Goal: Transaction & Acquisition: Purchase product/service

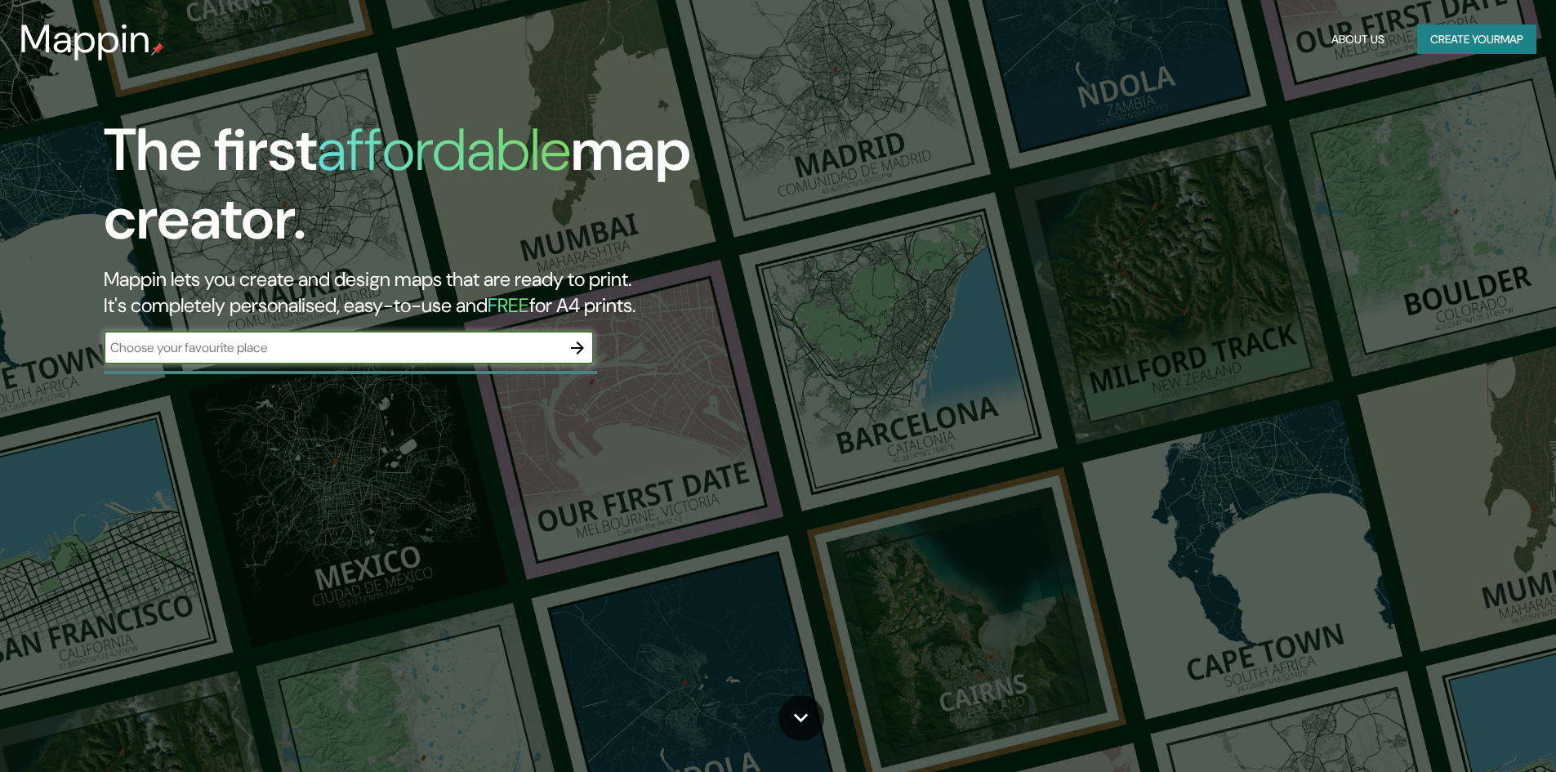
click at [432, 345] on input "text" at bounding box center [332, 347] width 457 height 19
type input "[PERSON_NAME]"
drag, startPoint x: 601, startPoint y: 348, endPoint x: 581, endPoint y: 348, distance: 20.4
click at [593, 348] on div "The first affordable map creator. Mappin lets you create and design maps that a…" at bounding box center [493, 248] width 934 height 265
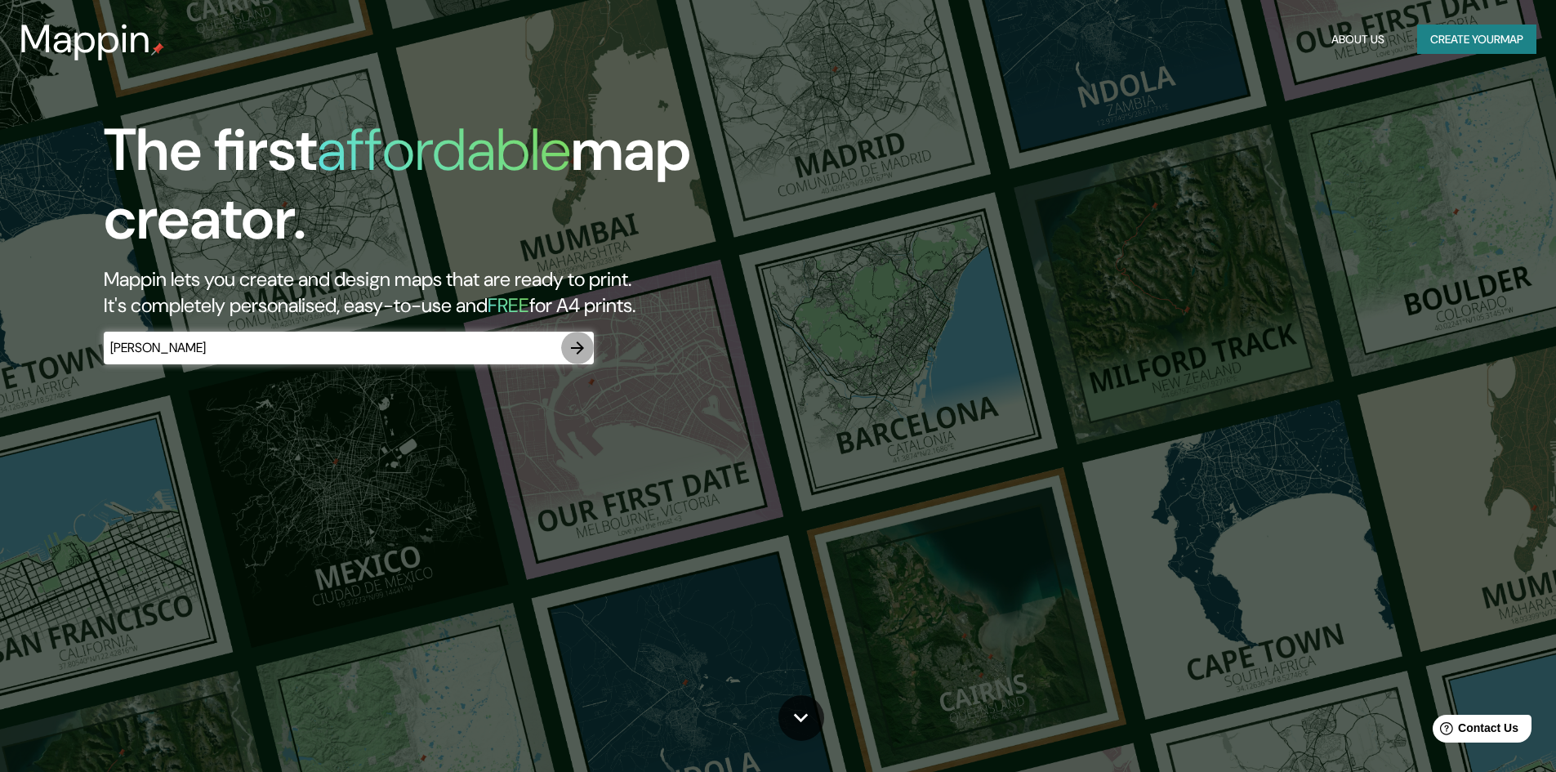
click at [579, 348] on icon "button" at bounding box center [577, 347] width 13 height 13
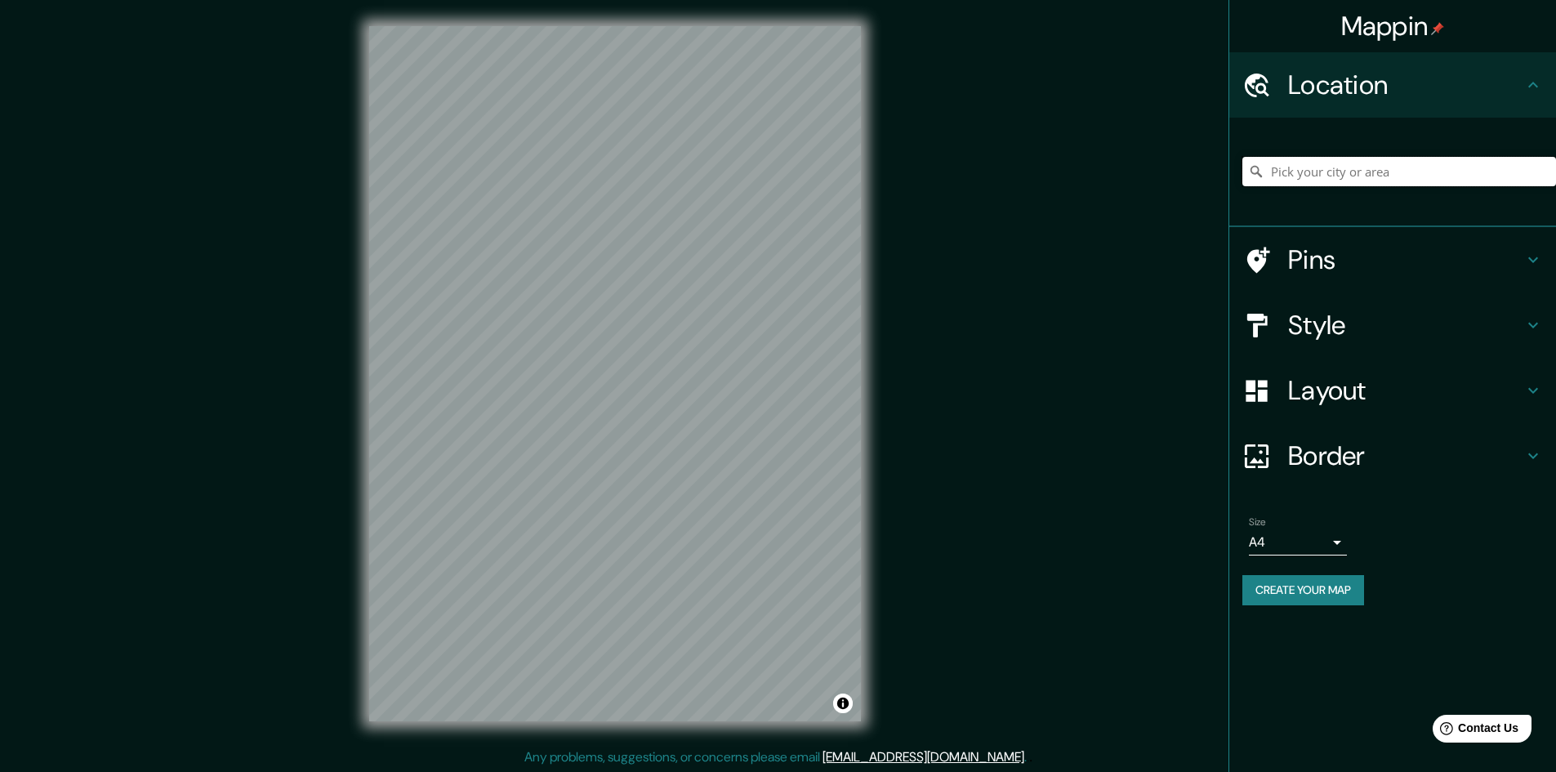
click at [1349, 163] on input "Pick your city or area" at bounding box center [1399, 171] width 314 height 29
click at [1360, 175] on input "Pick your city or area" at bounding box center [1399, 171] width 314 height 29
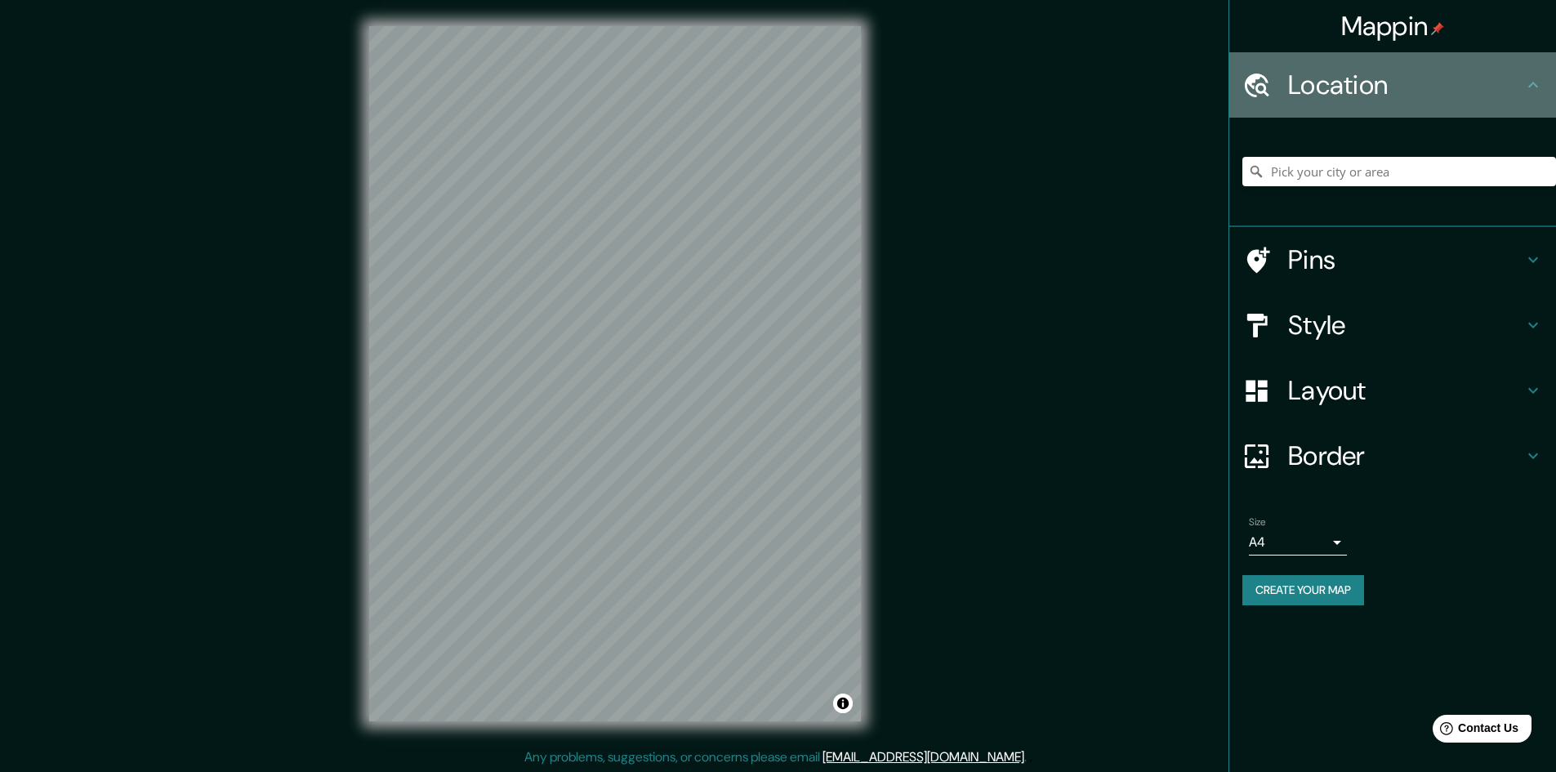
click at [1495, 65] on div "Location" at bounding box center [1392, 84] width 327 height 65
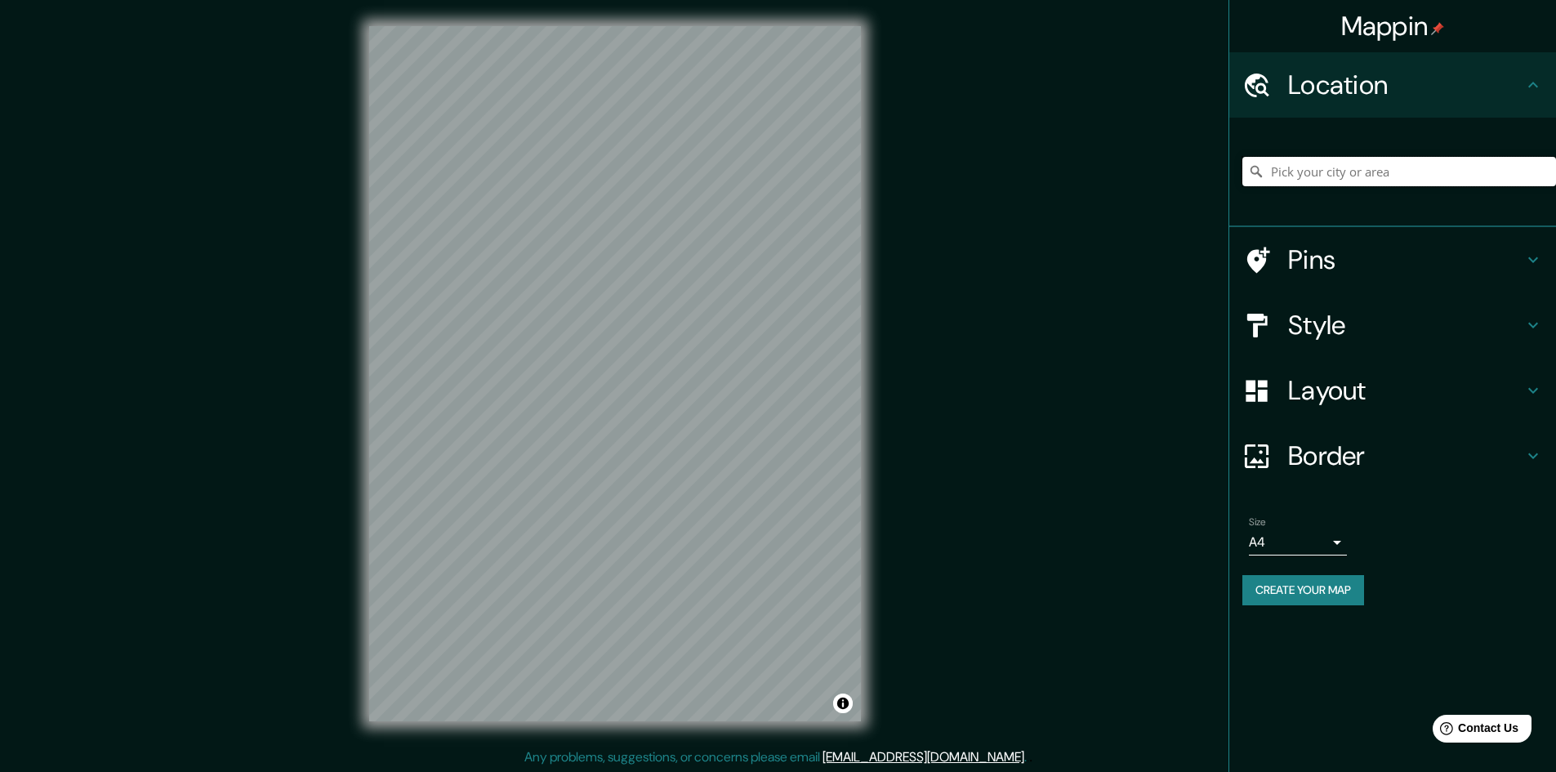
click at [1476, 179] on input "Pick your city or area" at bounding box center [1399, 171] width 314 height 29
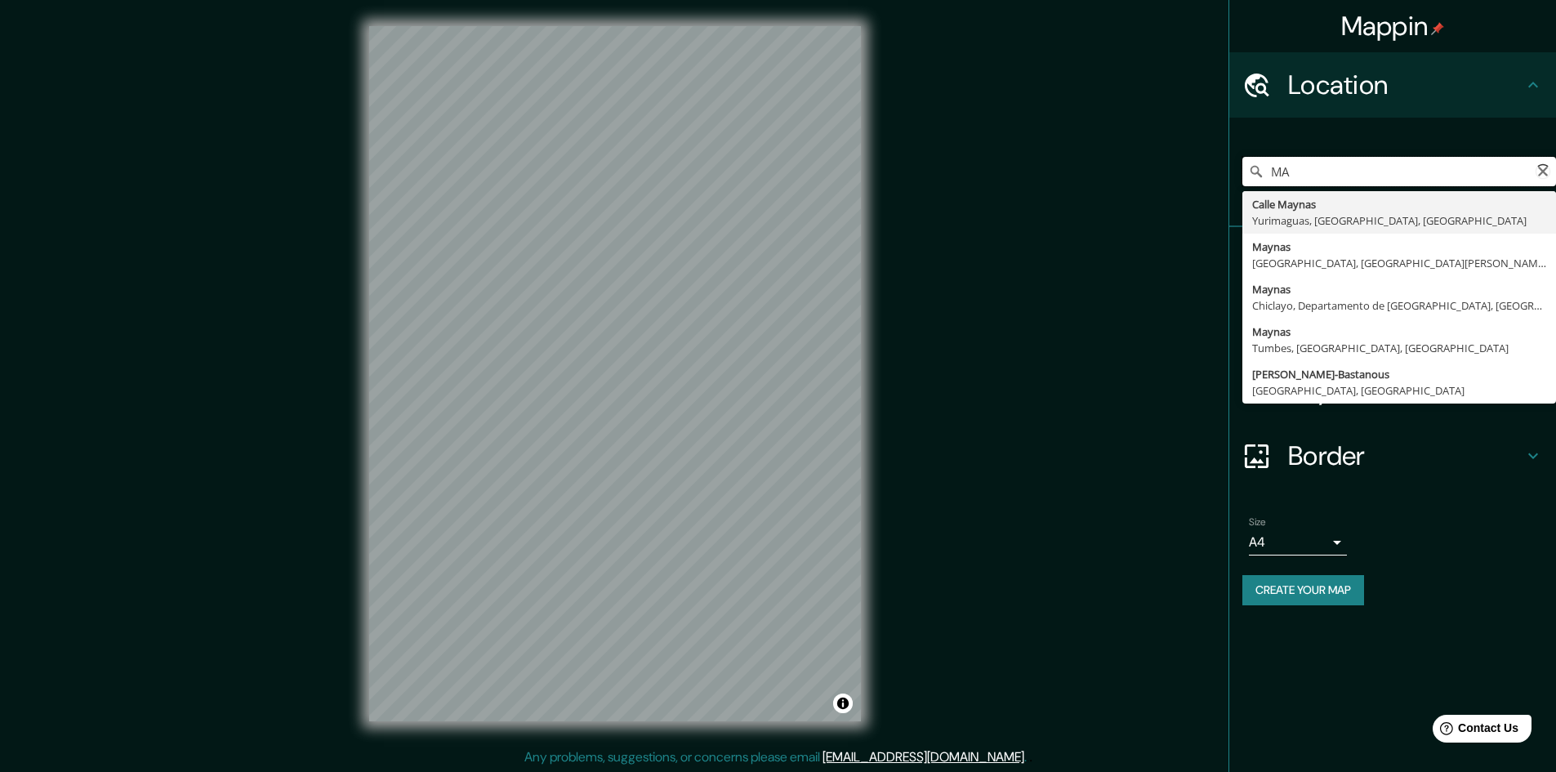
type input "M"
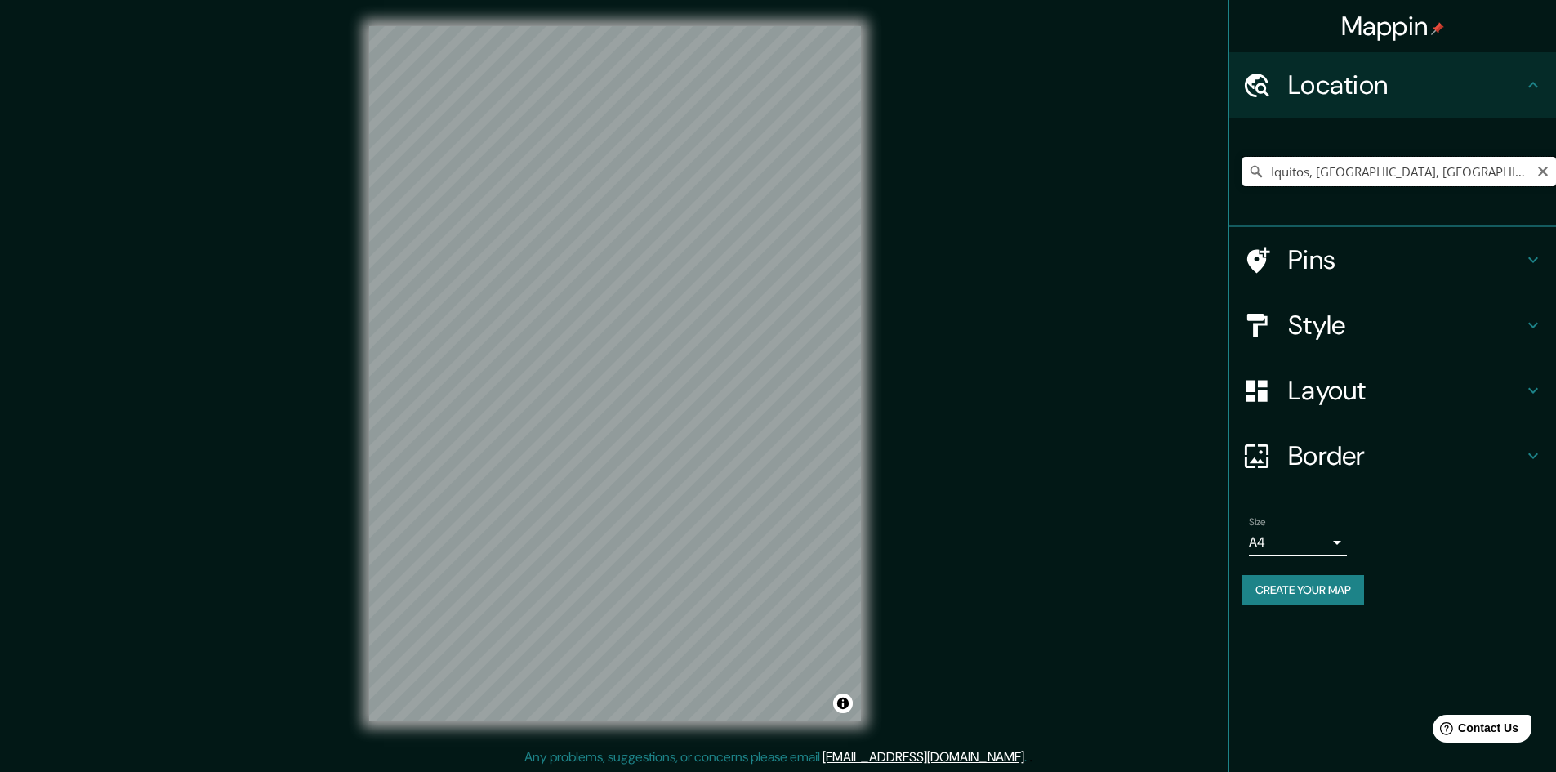
click at [1382, 174] on input "Iquitos, [GEOGRAPHIC_DATA], [GEOGRAPHIC_DATA]" at bounding box center [1399, 171] width 314 height 29
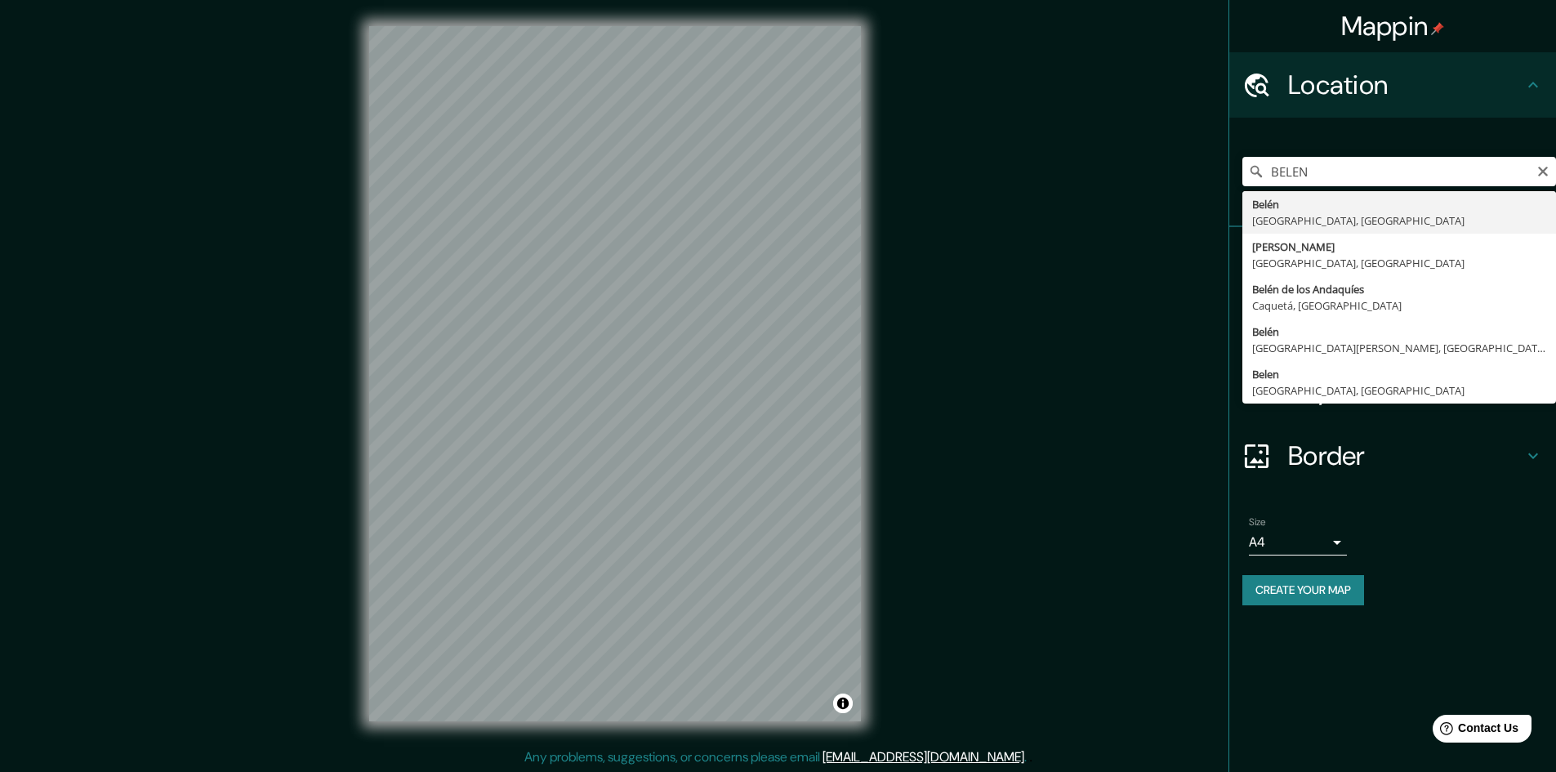
type input "[GEOGRAPHIC_DATA], [GEOGRAPHIC_DATA], [GEOGRAPHIC_DATA]"
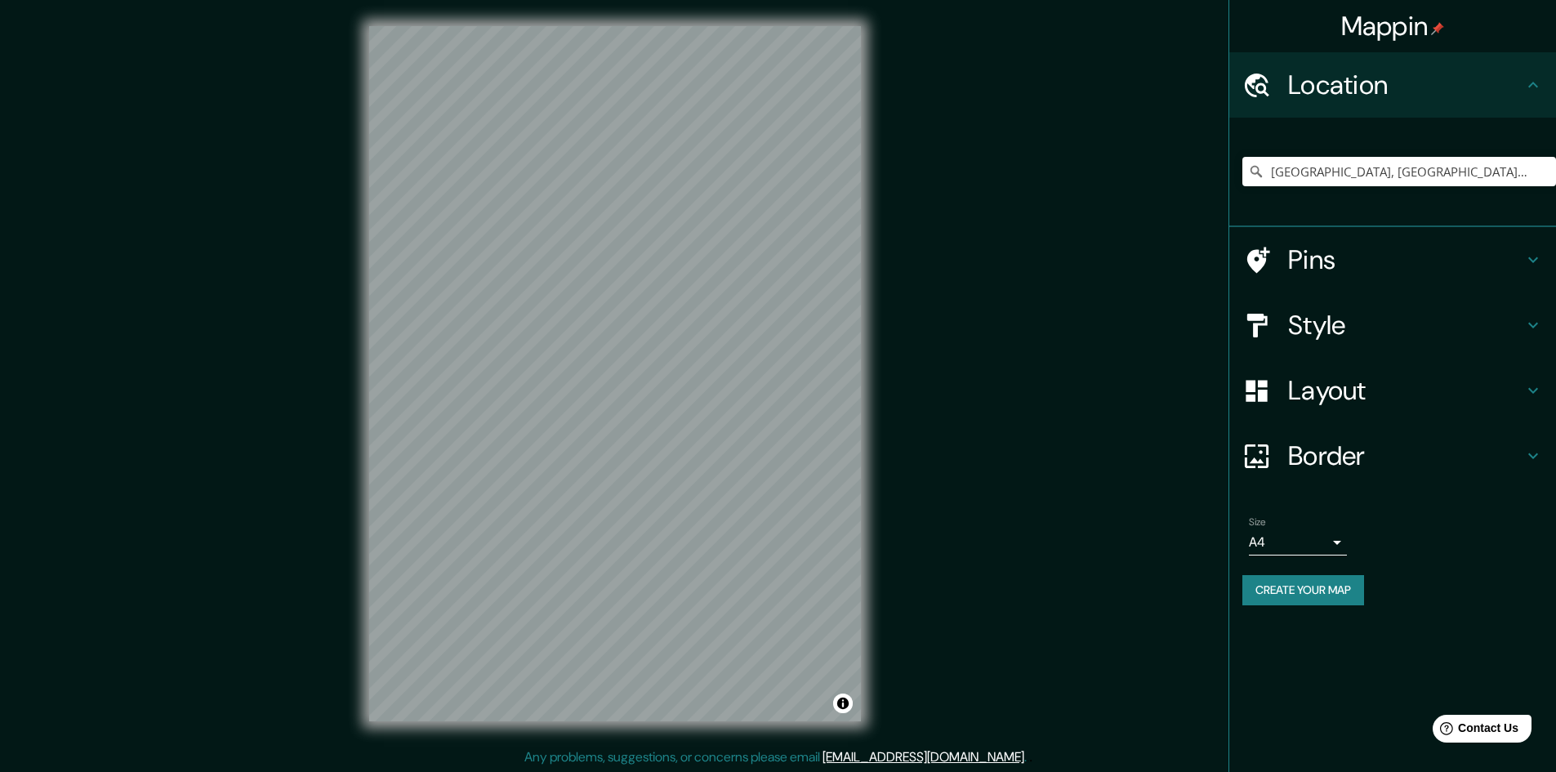
click at [1407, 375] on h4 "Layout" at bounding box center [1405, 390] width 235 height 33
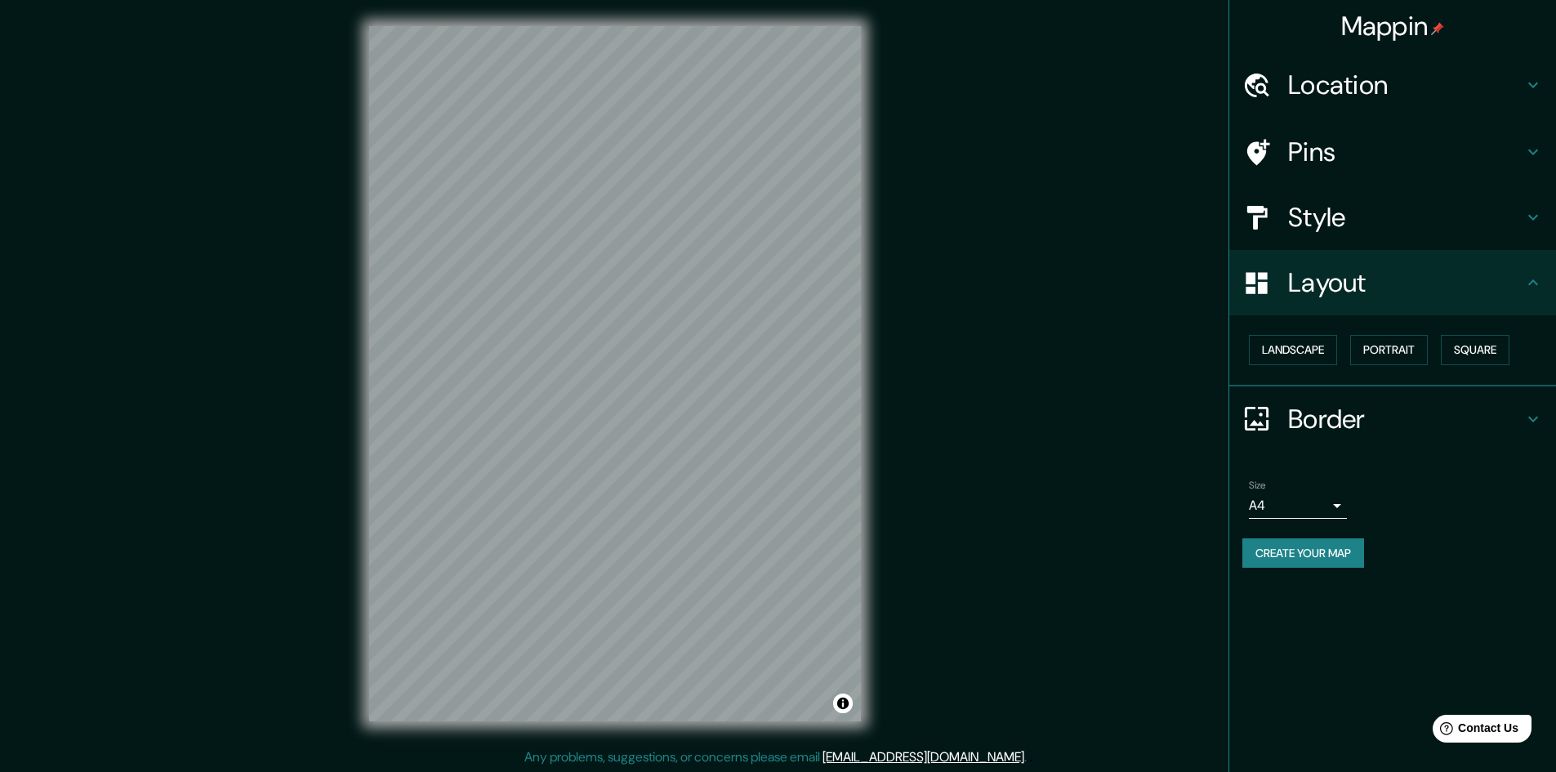
click at [1418, 232] on h4 "Style" at bounding box center [1405, 217] width 235 height 33
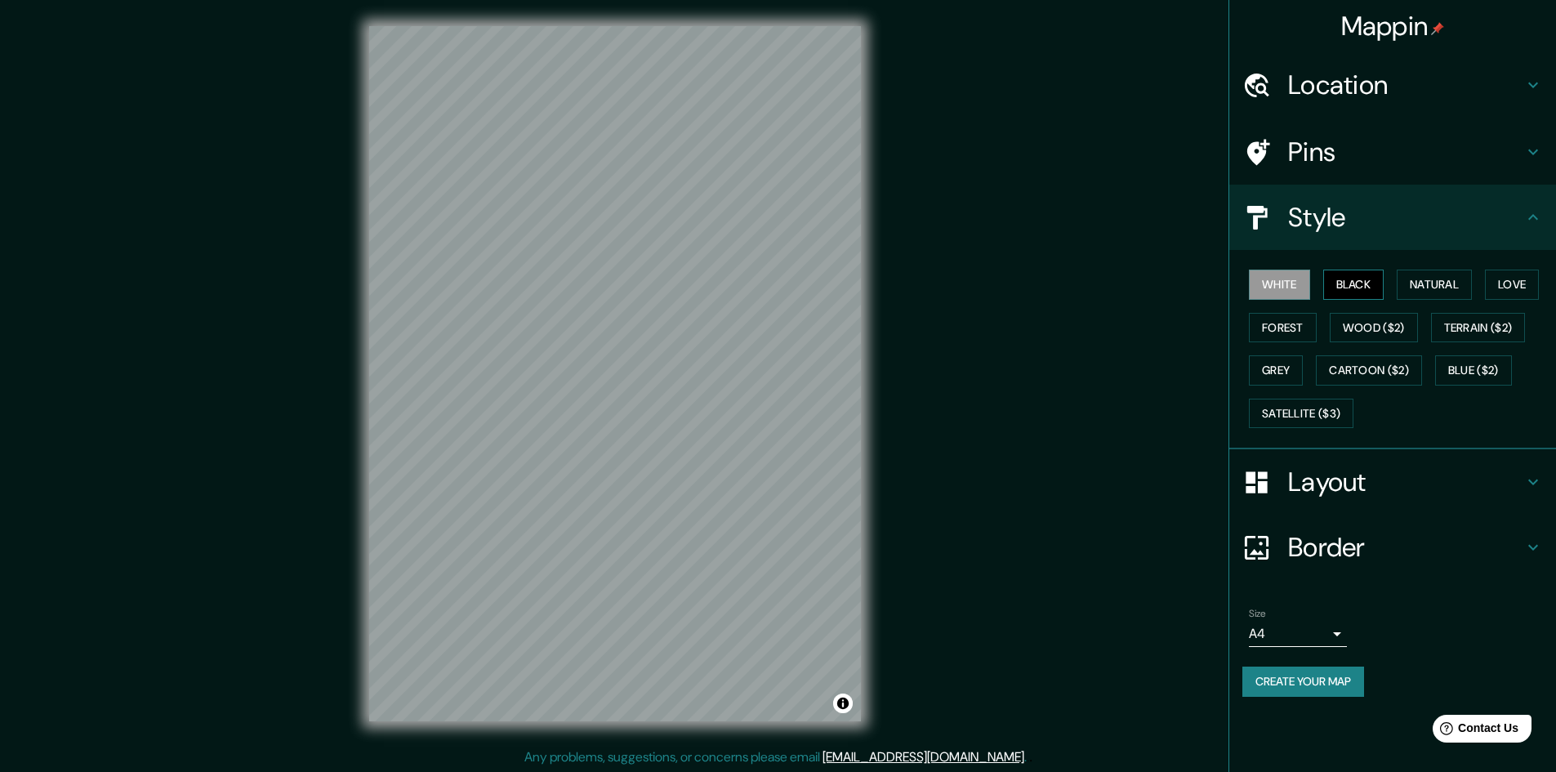
click at [1362, 283] on button "Black" at bounding box center [1353, 285] width 61 height 30
click at [1427, 285] on button "Natural" at bounding box center [1434, 285] width 75 height 30
click at [1498, 275] on button "Love" at bounding box center [1512, 285] width 54 height 30
click at [1491, 315] on button "Terrain ($2)" at bounding box center [1478, 328] width 95 height 30
click at [1470, 369] on button "Blue ($2)" at bounding box center [1473, 370] width 77 height 30
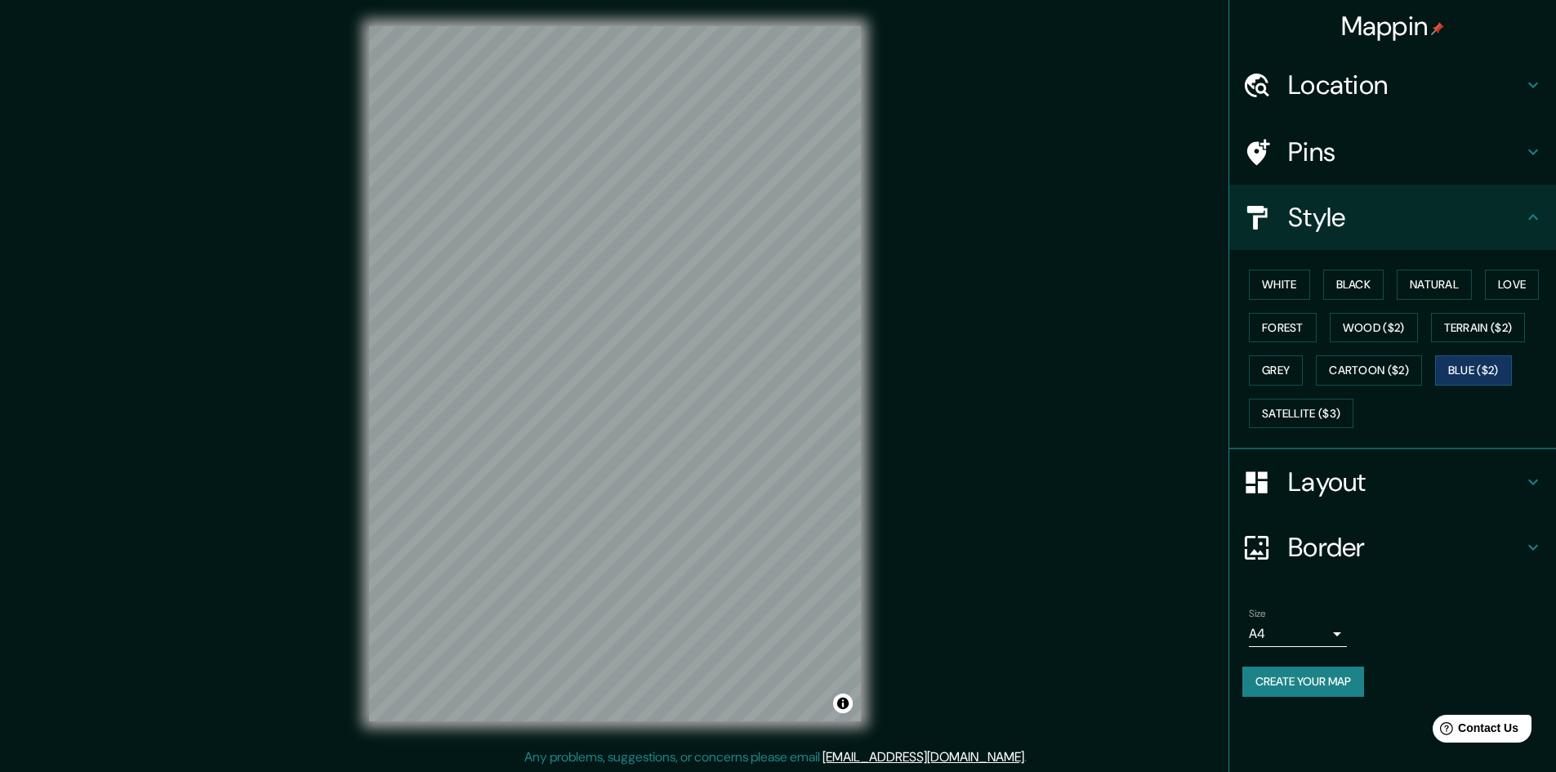
click at [1430, 381] on div "White Black Natural Love Forest Wood ($2) Terrain ($2) Grey Cartoon ($2) Blue (…" at bounding box center [1399, 349] width 314 height 172
click at [1396, 373] on button "Cartoon ($2)" at bounding box center [1369, 370] width 106 height 30
click at [1269, 363] on button "Grey" at bounding box center [1276, 370] width 54 height 30
click at [1305, 413] on button "Satellite ($3)" at bounding box center [1301, 414] width 105 height 30
click at [1335, 628] on body "Mappin Location [GEOGRAPHIC_DATA], [GEOGRAPHIC_DATA], [GEOGRAPHIC_DATA] Pins St…" at bounding box center [778, 386] width 1556 height 772
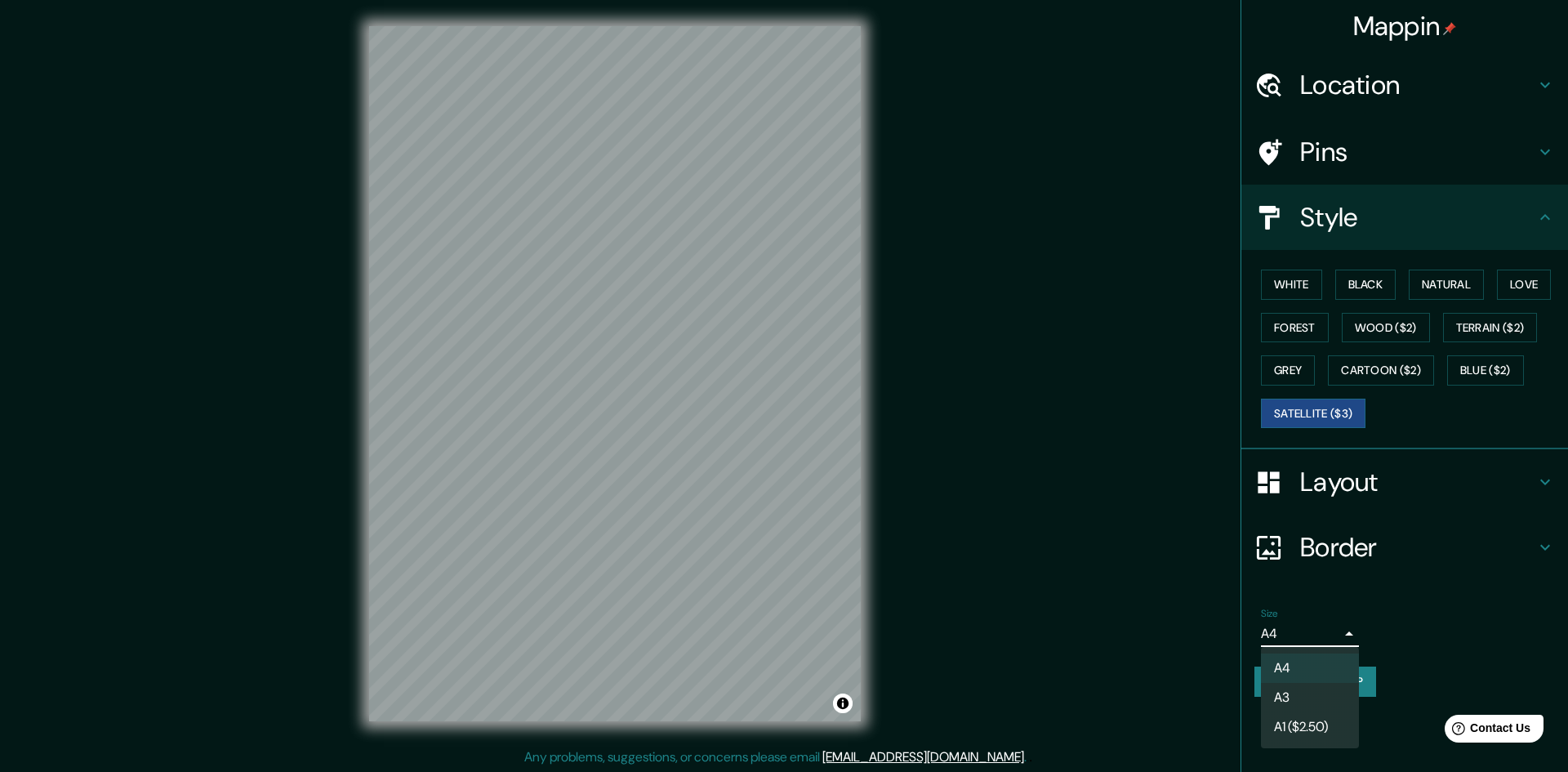
click at [1309, 697] on li "A3" at bounding box center [1310, 697] width 98 height 29
type input "a4"
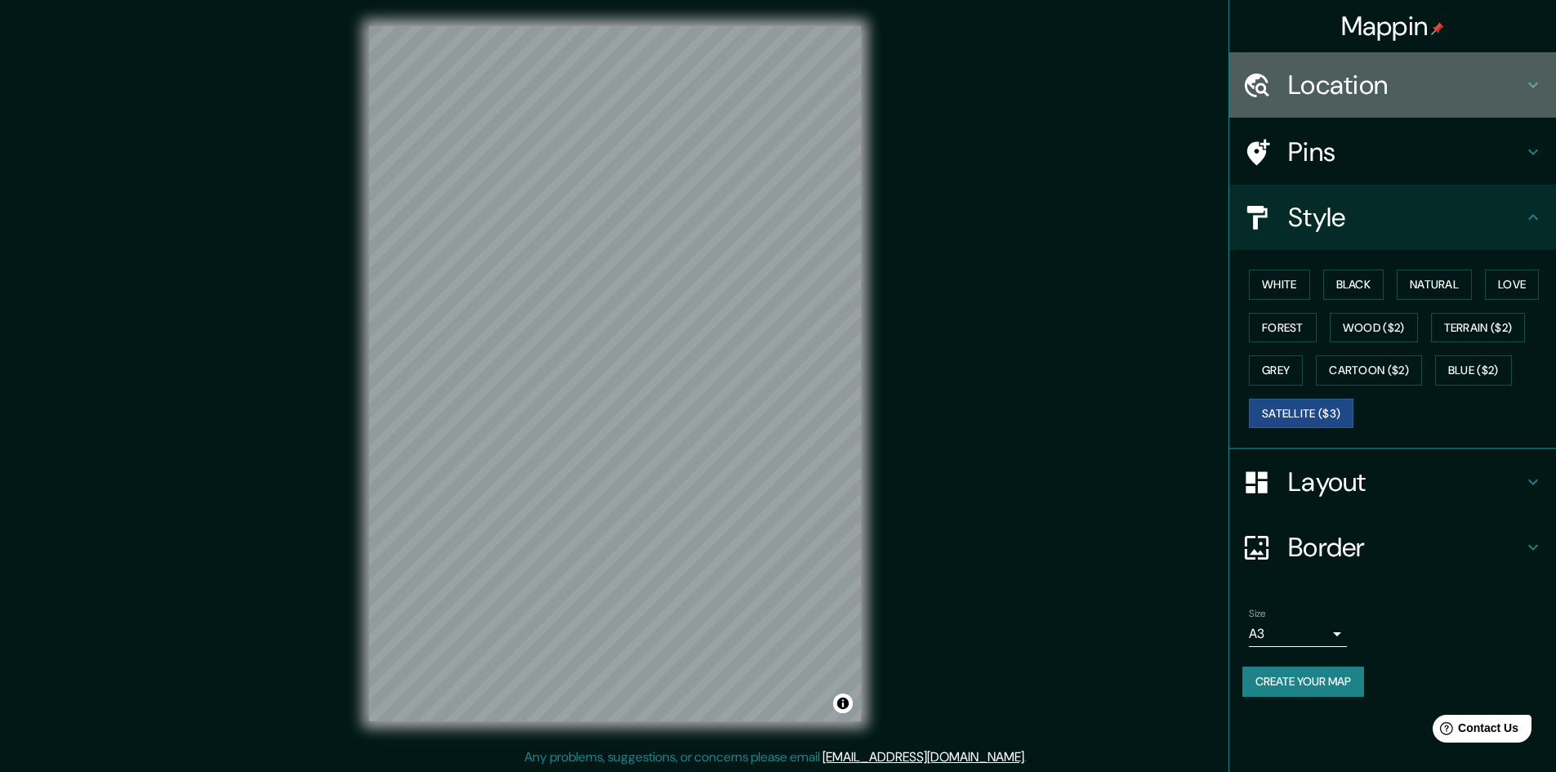
click at [1421, 94] on h4 "Location" at bounding box center [1405, 85] width 235 height 33
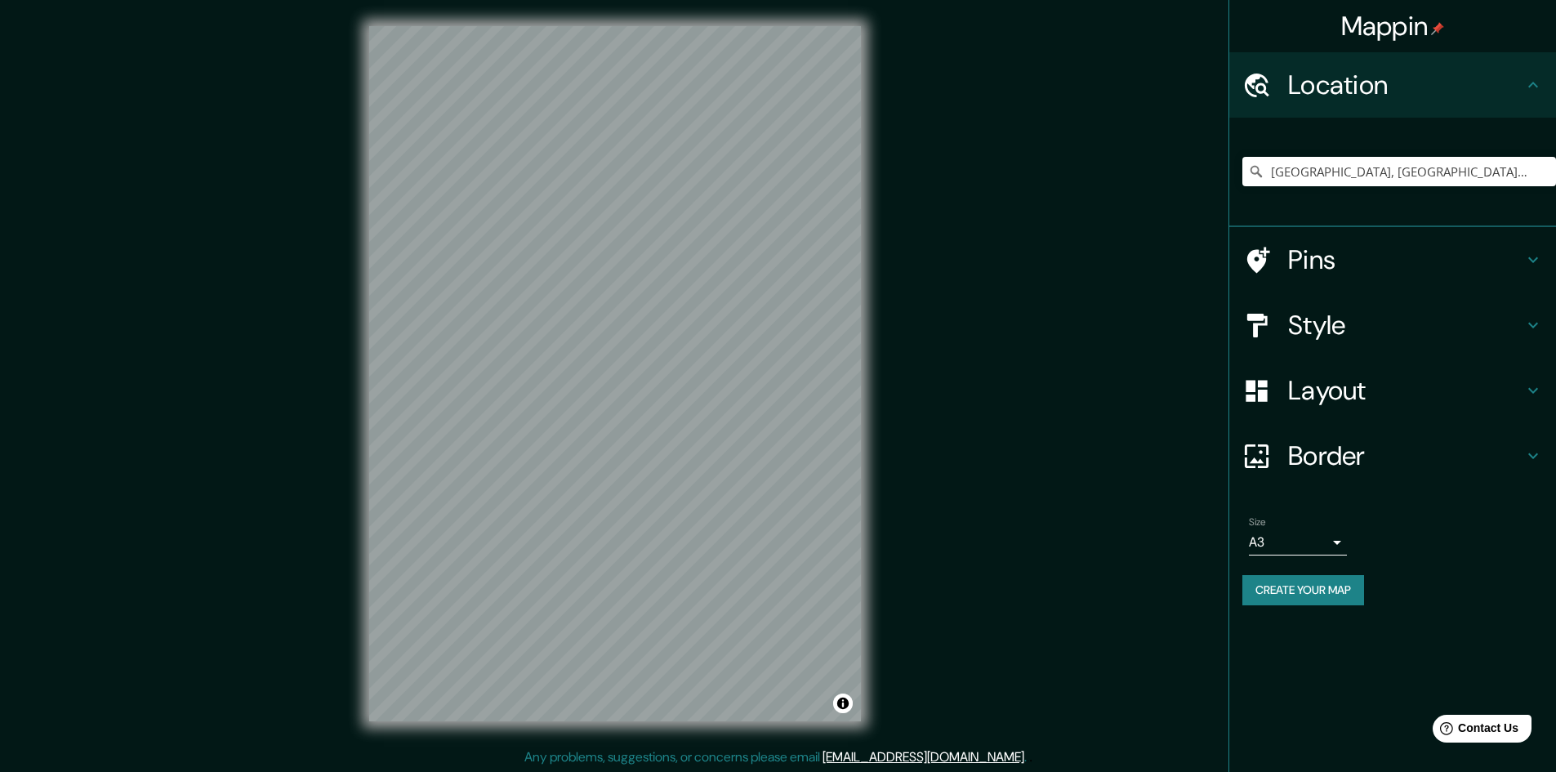
click at [1436, 88] on h4 "Location" at bounding box center [1405, 85] width 235 height 33
click at [1461, 276] on div "Pins" at bounding box center [1392, 259] width 327 height 65
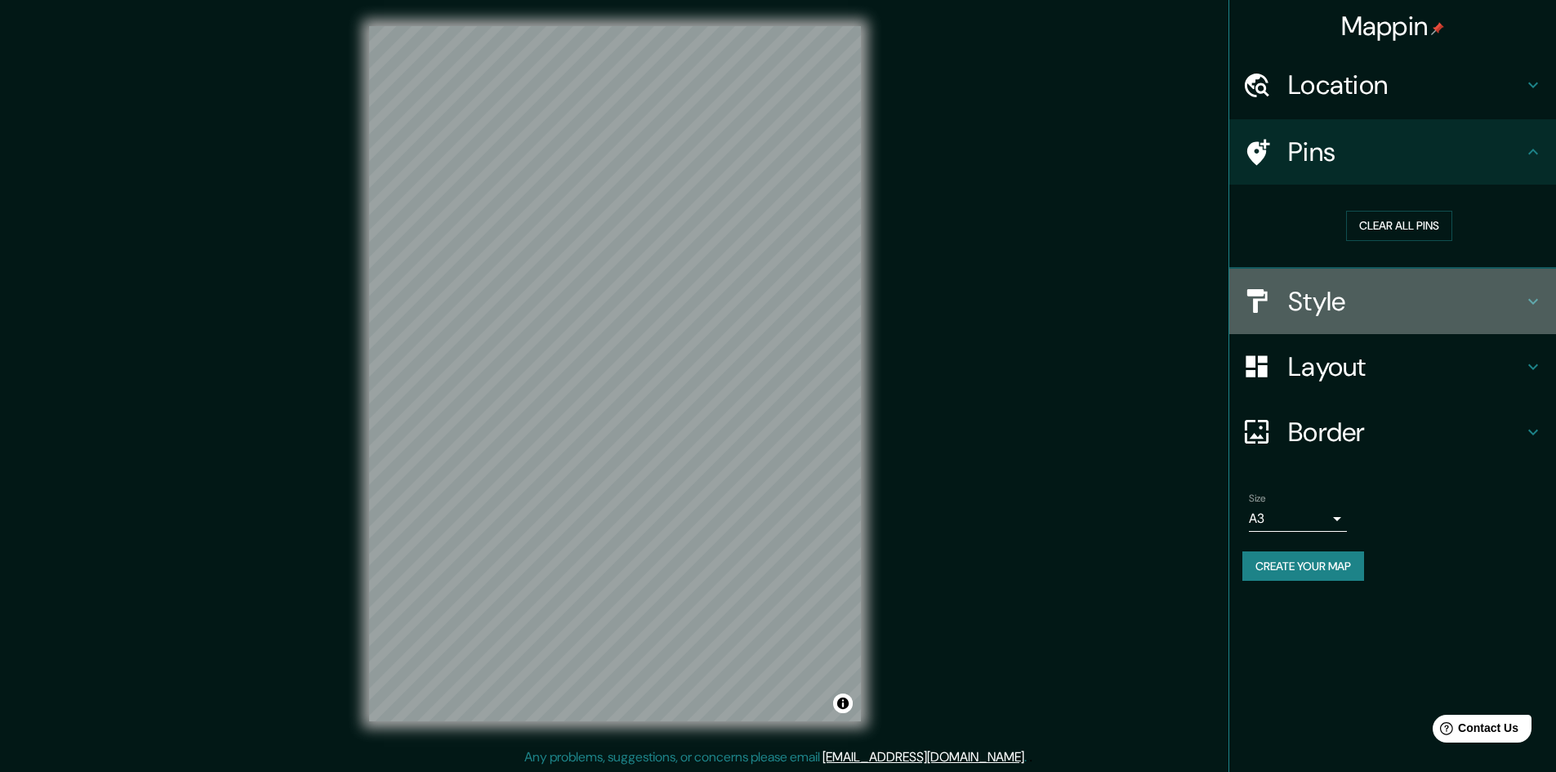
click at [1360, 286] on h4 "Style" at bounding box center [1405, 301] width 235 height 33
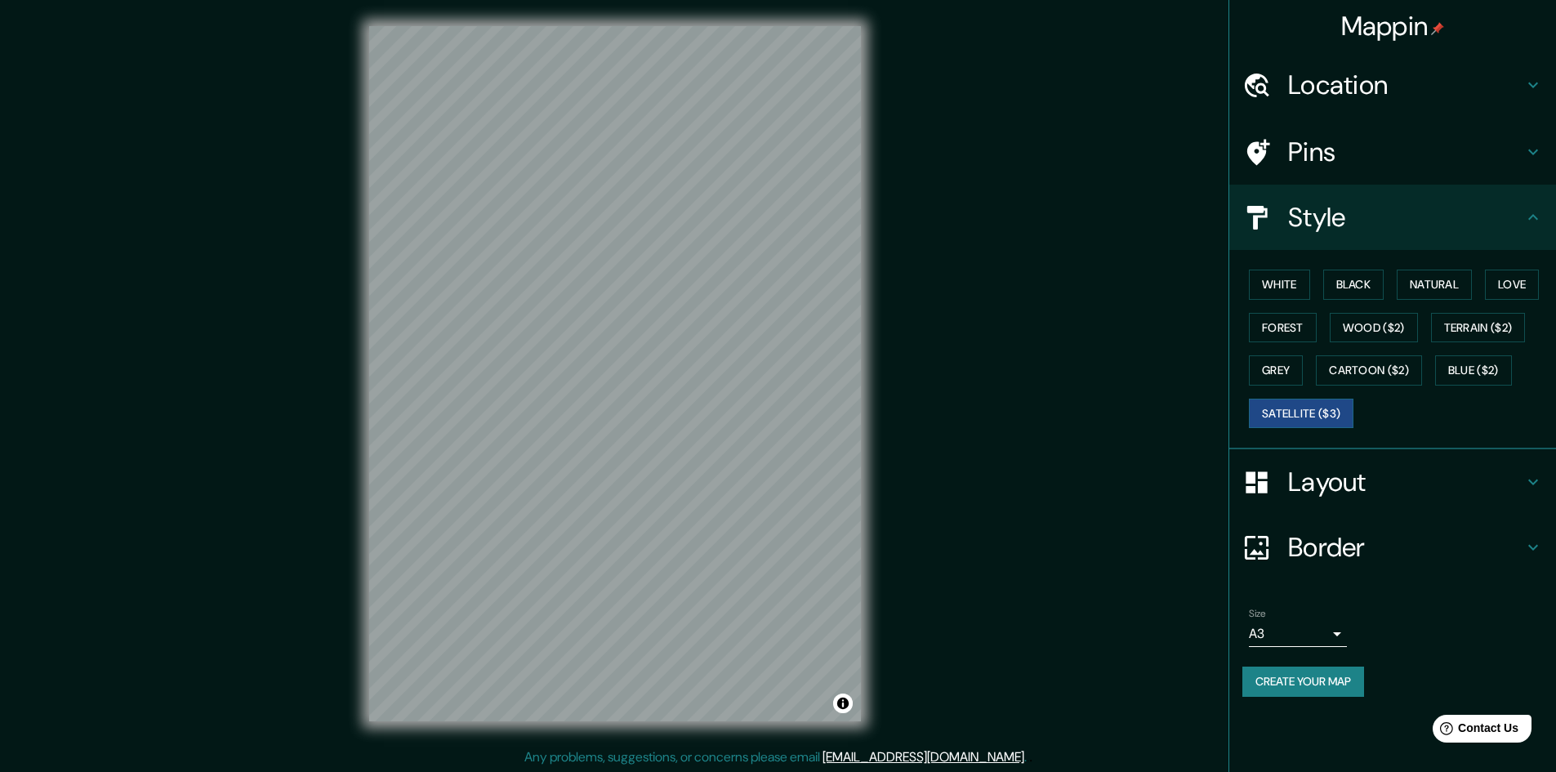
click at [1322, 321] on div "White Black Natural Love Forest Wood ($2) Terrain ($2) Grey Cartoon ($2) Blue (…" at bounding box center [1399, 349] width 314 height 172
click at [1306, 323] on button "Forest" at bounding box center [1283, 328] width 68 height 30
click at [1321, 288] on div "White Black Natural Love Forest Wood ($2) Terrain ($2) Grey Cartoon ($2) Blue (…" at bounding box center [1399, 349] width 314 height 172
click at [1334, 288] on button "Black" at bounding box center [1353, 285] width 61 height 30
click at [1401, 281] on button "Natural" at bounding box center [1434, 285] width 75 height 30
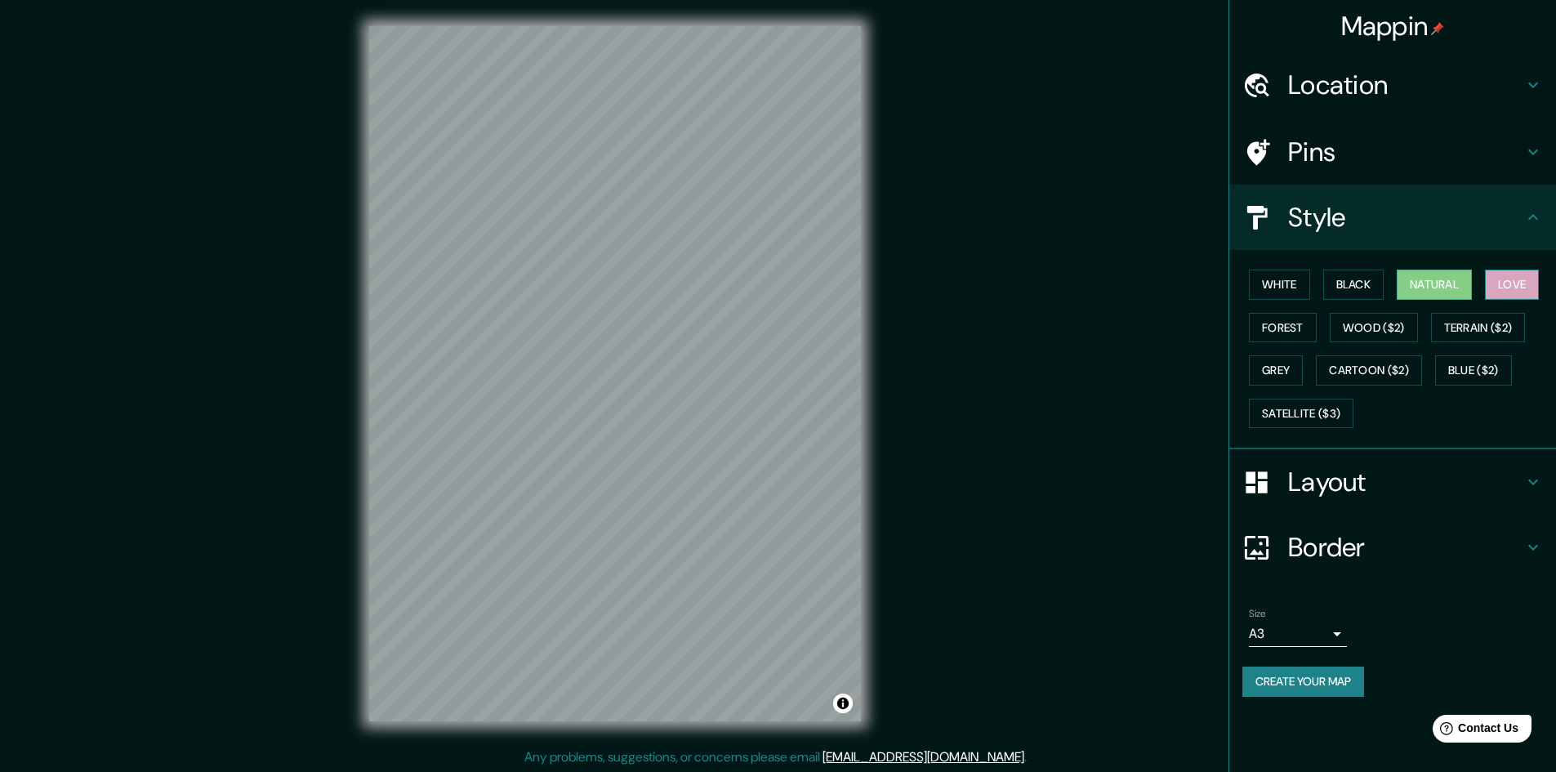
click at [1530, 281] on button "Love" at bounding box center [1512, 285] width 54 height 30
click at [1457, 289] on button "Natural" at bounding box center [1434, 285] width 75 height 30
click at [1371, 486] on h4 "Layout" at bounding box center [1405, 482] width 235 height 33
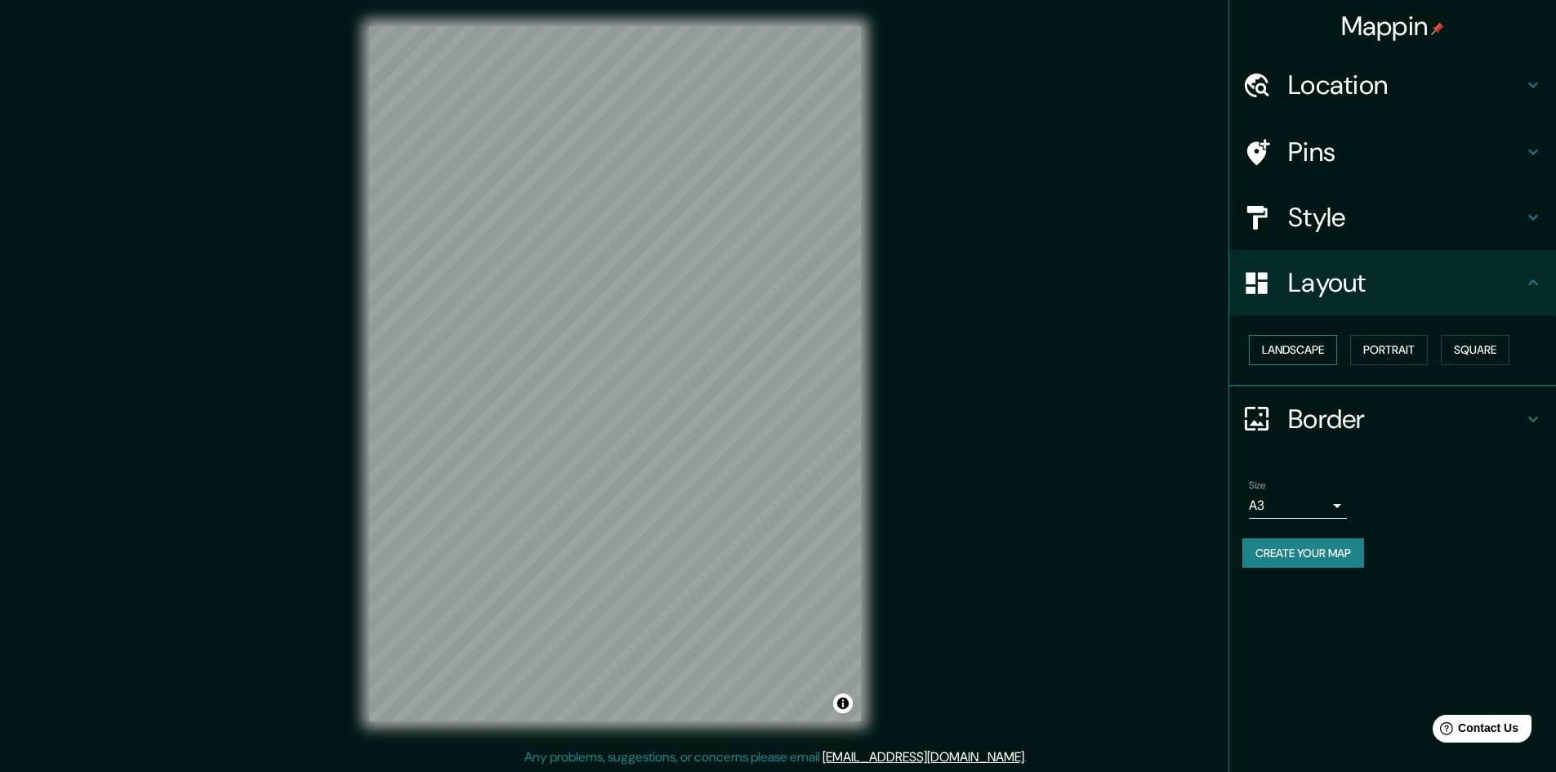
click at [1327, 353] on button "Landscape" at bounding box center [1293, 350] width 88 height 30
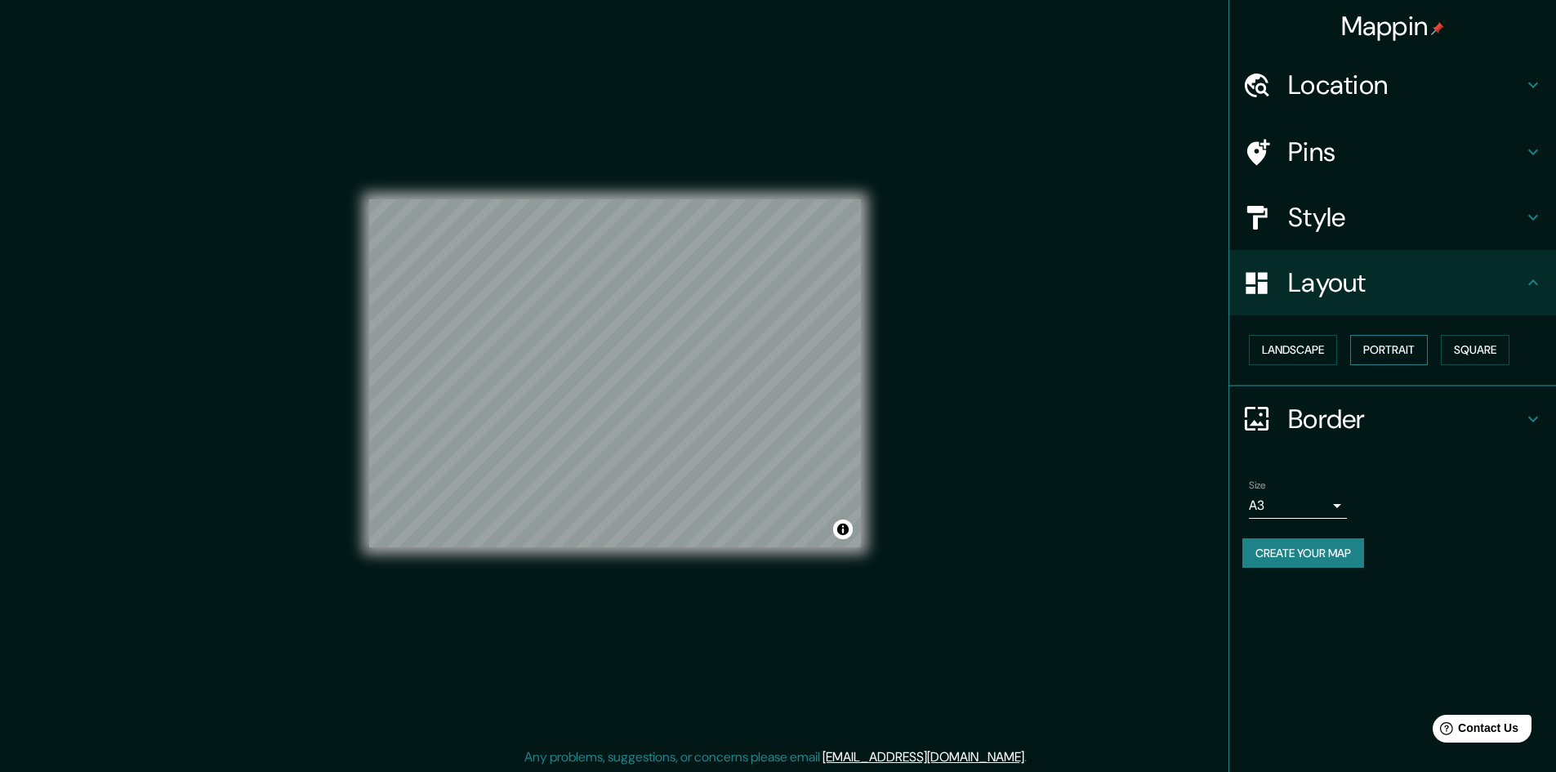
click at [1387, 349] on button "Portrait" at bounding box center [1389, 350] width 78 height 30
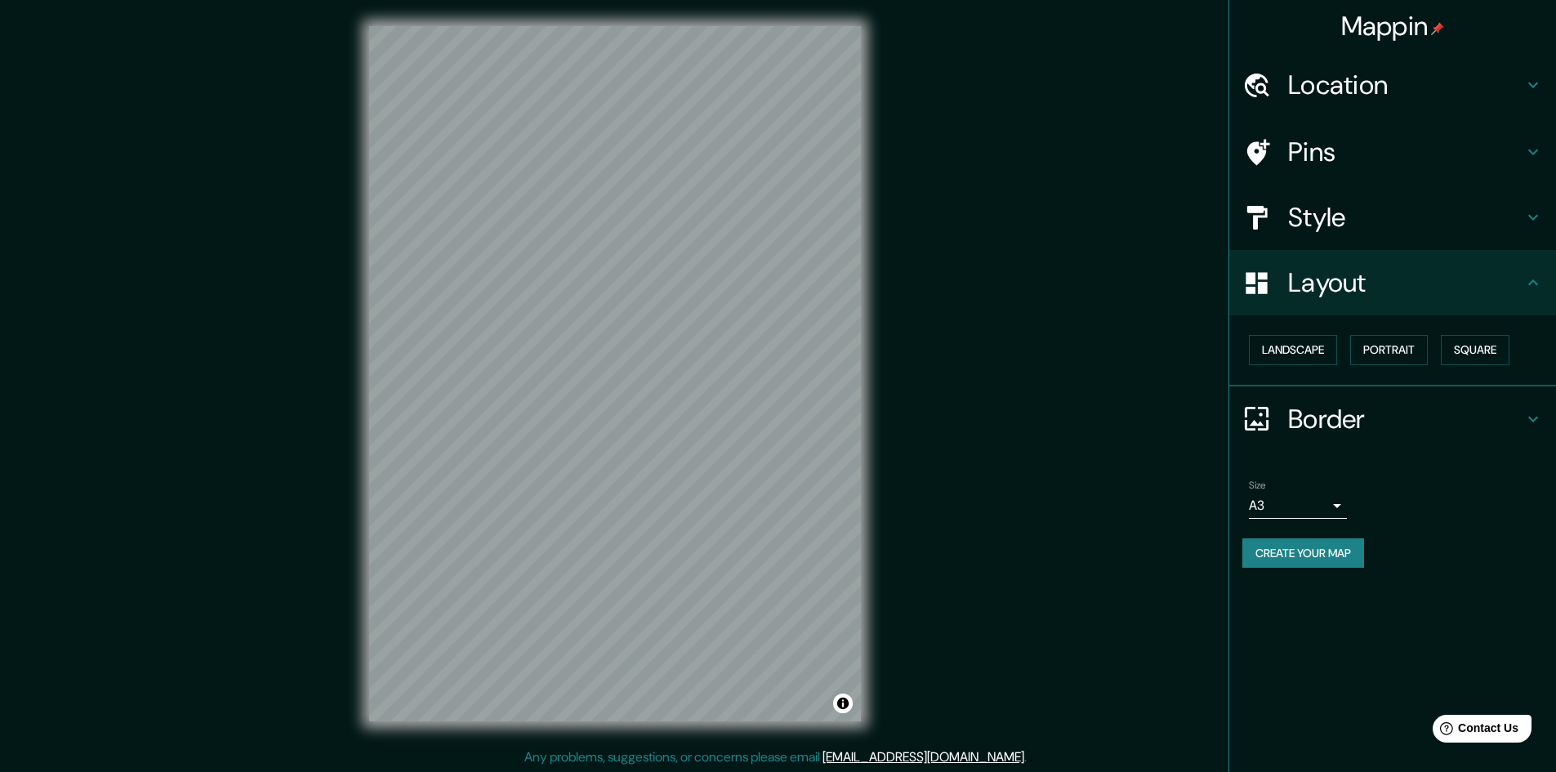
click at [1437, 349] on div "Landscape [GEOGRAPHIC_DATA]" at bounding box center [1399, 349] width 314 height 43
click at [1455, 349] on button "Square" at bounding box center [1475, 350] width 69 height 30
